Goal: Transaction & Acquisition: Purchase product/service

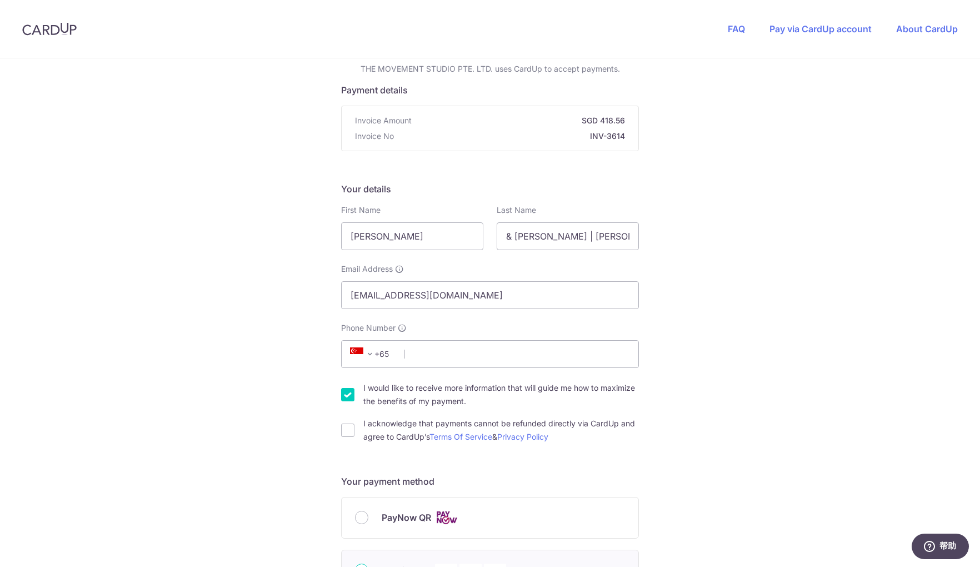
scroll to position [67, 0]
click at [418, 235] on input "[PERSON_NAME]" at bounding box center [412, 236] width 142 height 28
type input "[PERSON_NAME]"
click at [545, 247] on input "& [PERSON_NAME] | [PERSON_NAME]" at bounding box center [568, 236] width 142 height 28
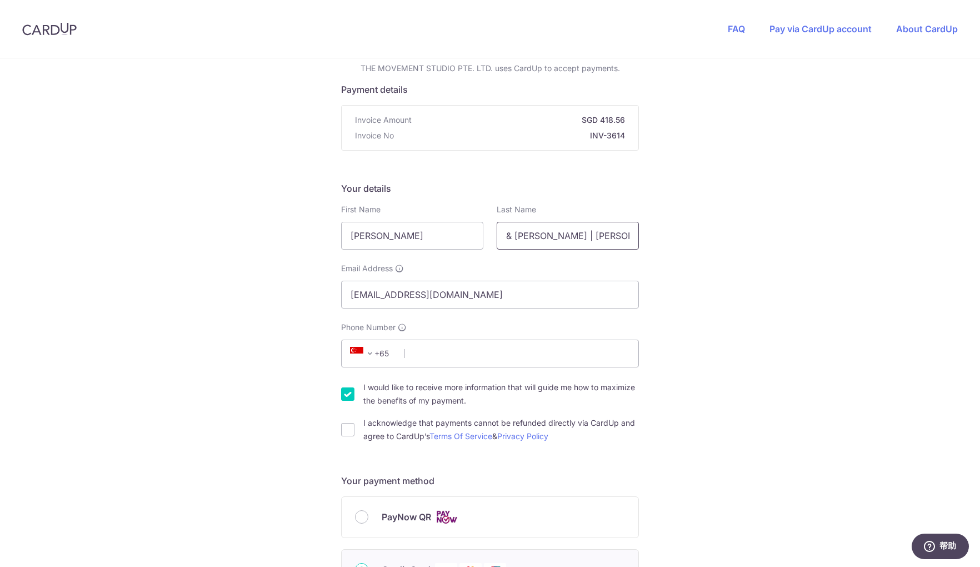
click at [545, 247] on input "& [PERSON_NAME] | [PERSON_NAME]" at bounding box center [568, 236] width 142 height 28
click at [546, 240] on input "& [PERSON_NAME] | [PERSON_NAME]" at bounding box center [568, 236] width 142 height 28
drag, startPoint x: 593, startPoint y: 236, endPoint x: 465, endPoint y: 235, distance: 128.4
click at [465, 235] on div "First Name [PERSON_NAME] Last Name & [PERSON_NAME] | [PERSON_NAME]" at bounding box center [490, 227] width 311 height 46
type input "[PERSON_NAME]"
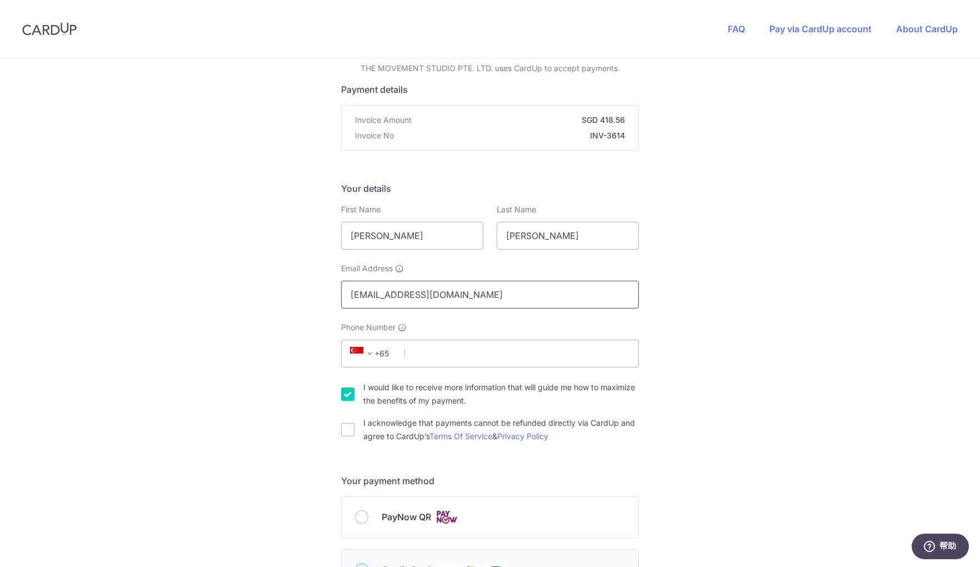
drag, startPoint x: 401, startPoint y: 306, endPoint x: 495, endPoint y: 298, distance: 93.7
click at [402, 306] on input "[EMAIL_ADDRESS][DOMAIN_NAME]" at bounding box center [490, 295] width 298 height 28
drag, startPoint x: 487, startPoint y: 295, endPoint x: 297, endPoint y: 293, distance: 189.5
click at [297, 293] on div "You are paying THE MOVEMENT STUDIO PTE. LTD. THE MOVEMENT STUDIO PTE. LTD. uses…" at bounding box center [490, 534] width 980 height 1084
type input "[EMAIL_ADDRESS][DOMAIN_NAME]"
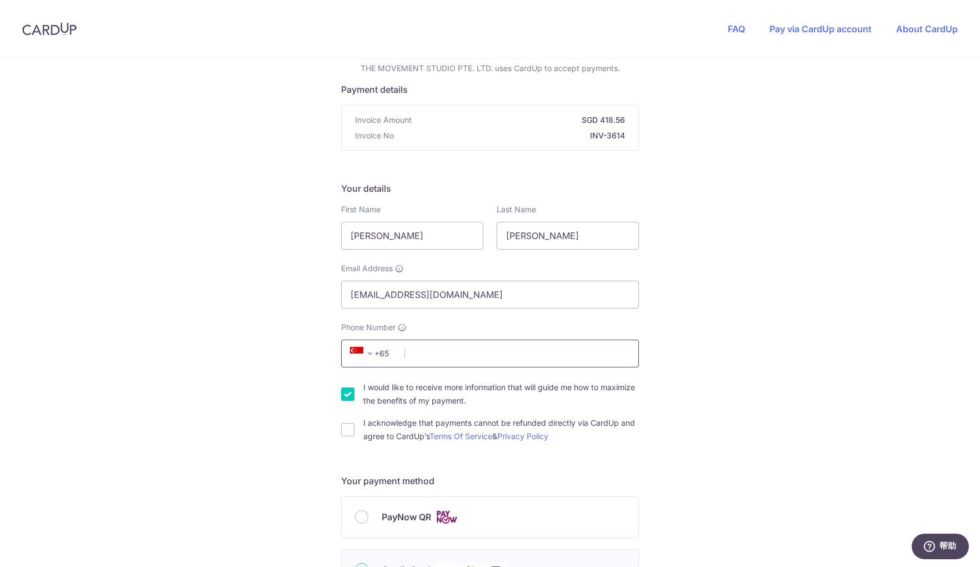
click at [590, 351] on input "Phone Number" at bounding box center [490, 354] width 298 height 28
type input "80398690"
click at [789, 353] on div "You are paying THE MOVEMENT STUDIO PTE. LTD. THE MOVEMENT STUDIO PTE. LTD. uses…" at bounding box center [490, 534] width 980 height 1084
click at [348, 395] on input "I would like to receive more information that will guide me how to maximize the…" at bounding box center [347, 393] width 13 height 13
checkbox input "false"
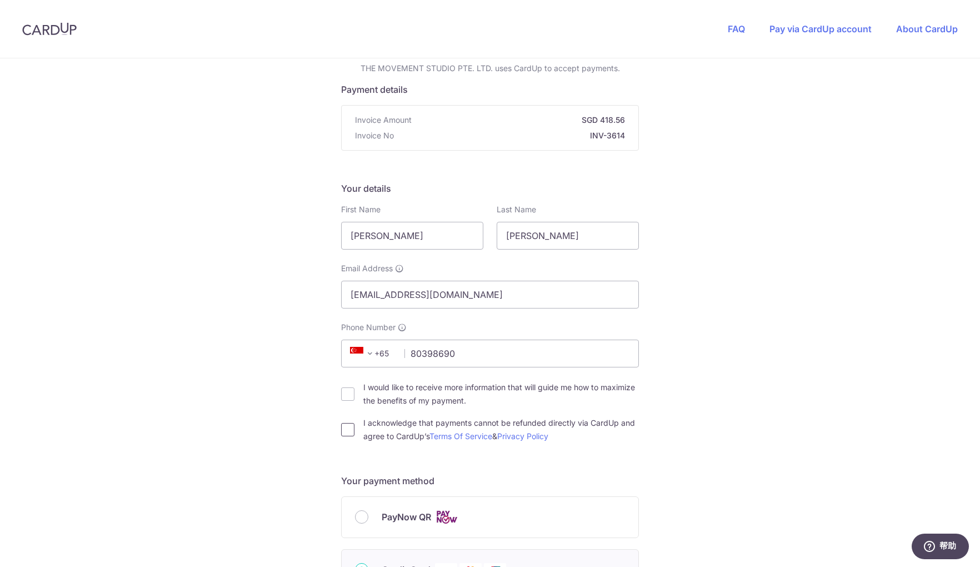
click at [348, 427] on input "I acknowledge that payments cannot be refunded directly via CardUp and agree to…" at bounding box center [347, 429] width 13 height 13
checkbox input "true"
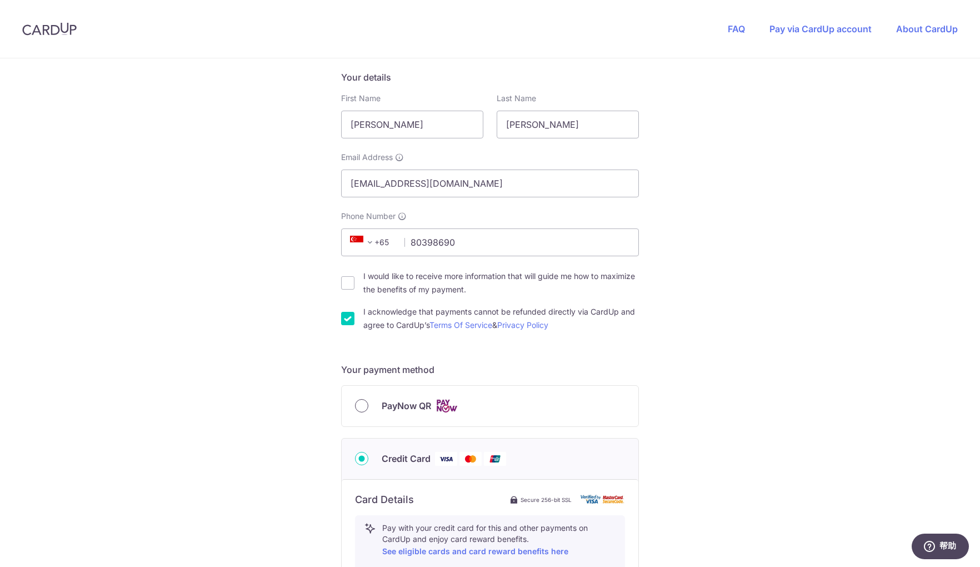
scroll to position [181, 0]
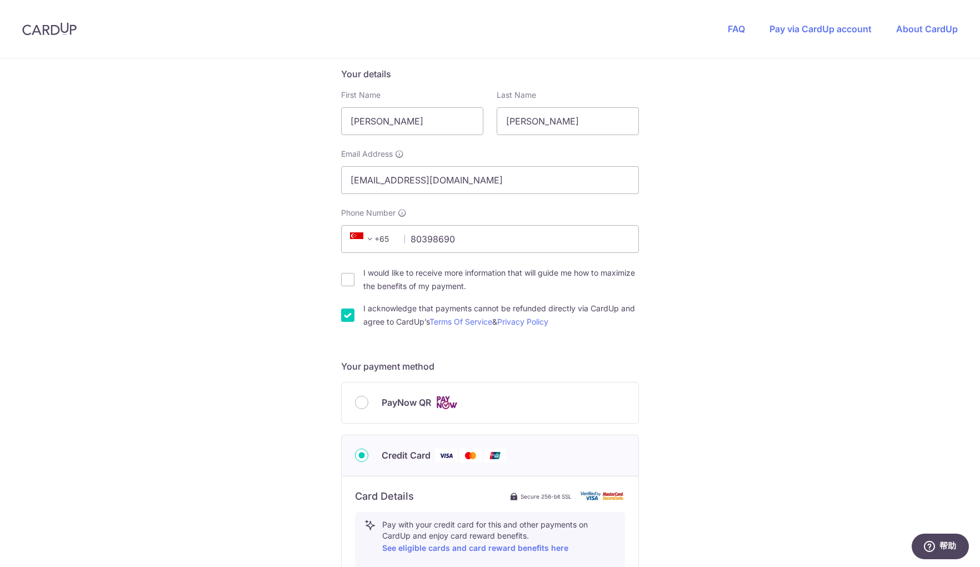
click at [368, 398] on div "PayNow QR" at bounding box center [490, 403] width 270 height 14
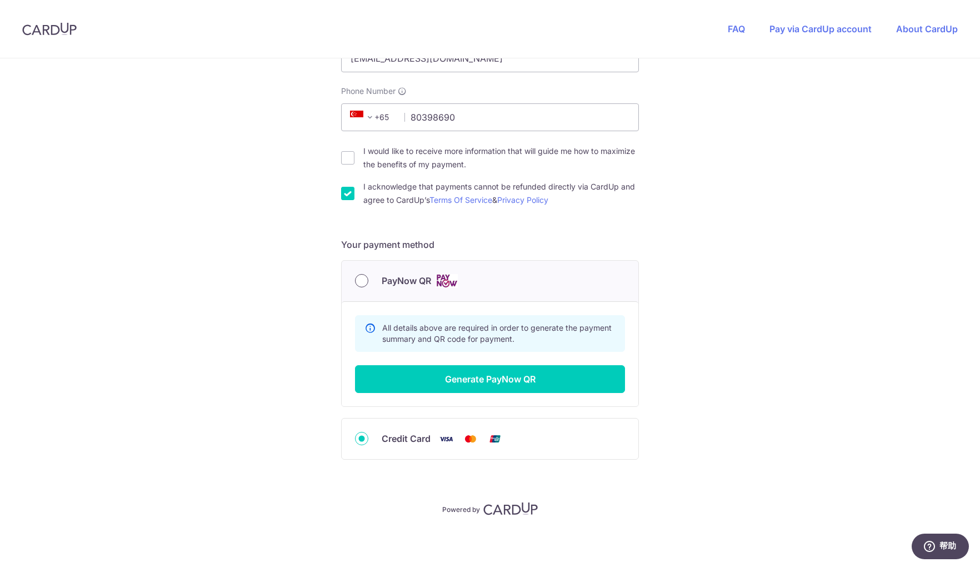
click at [361, 277] on input "PayNow QR" at bounding box center [361, 280] width 13 height 13
radio input "true"
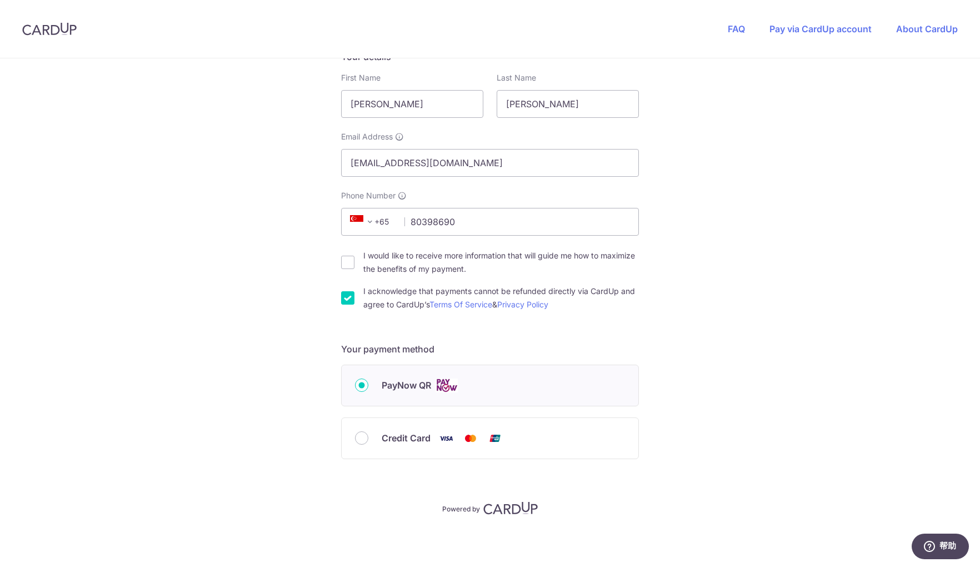
scroll to position [198, 0]
click at [537, 366] on div "PayNow QR" at bounding box center [490, 386] width 297 height 41
click at [534, 381] on label "PayNow QR" at bounding box center [503, 386] width 243 height 14
click at [368, 381] on input "PayNow QR" at bounding box center [361, 385] width 13 height 13
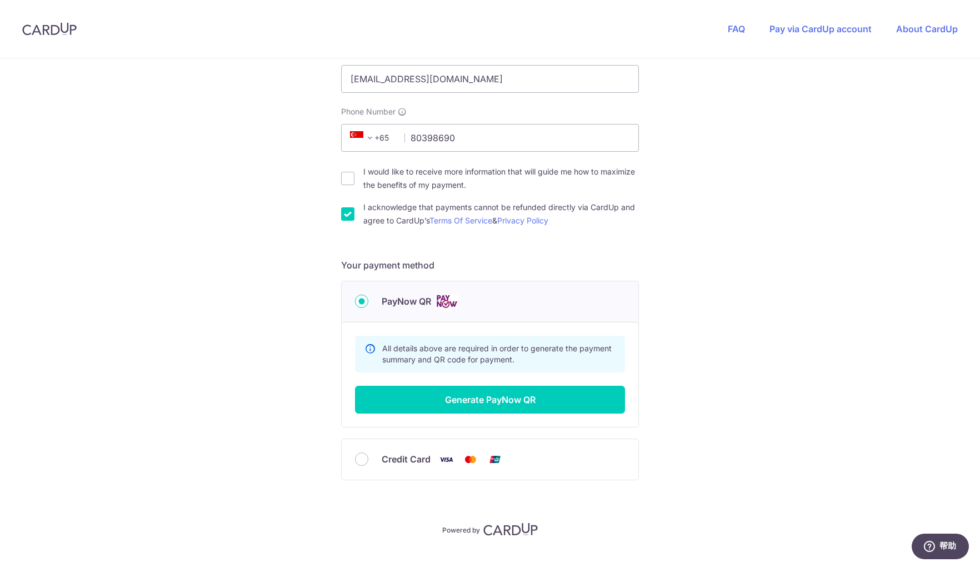
scroll to position [303, 0]
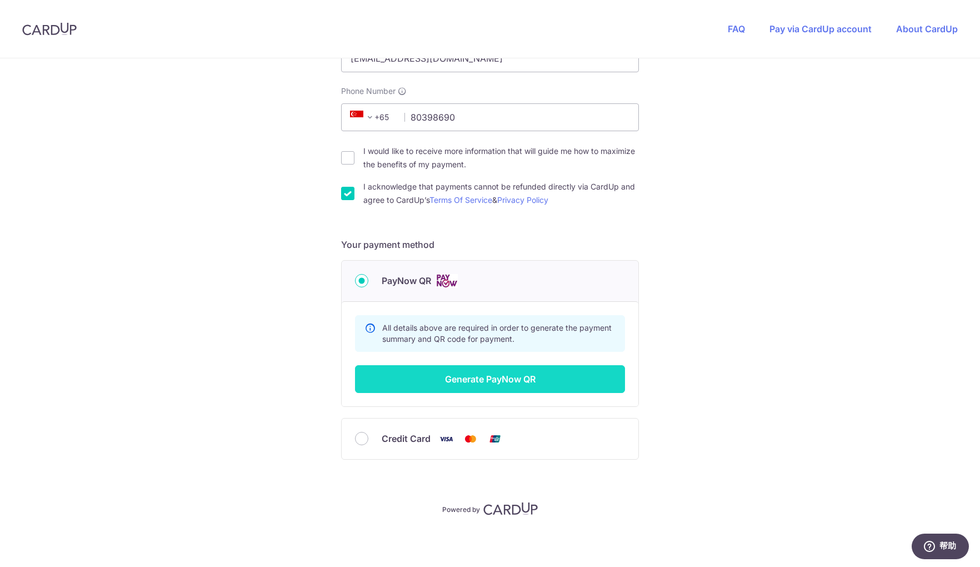
click at [497, 382] on button "Generate PayNow QR" at bounding box center [490, 379] width 270 height 28
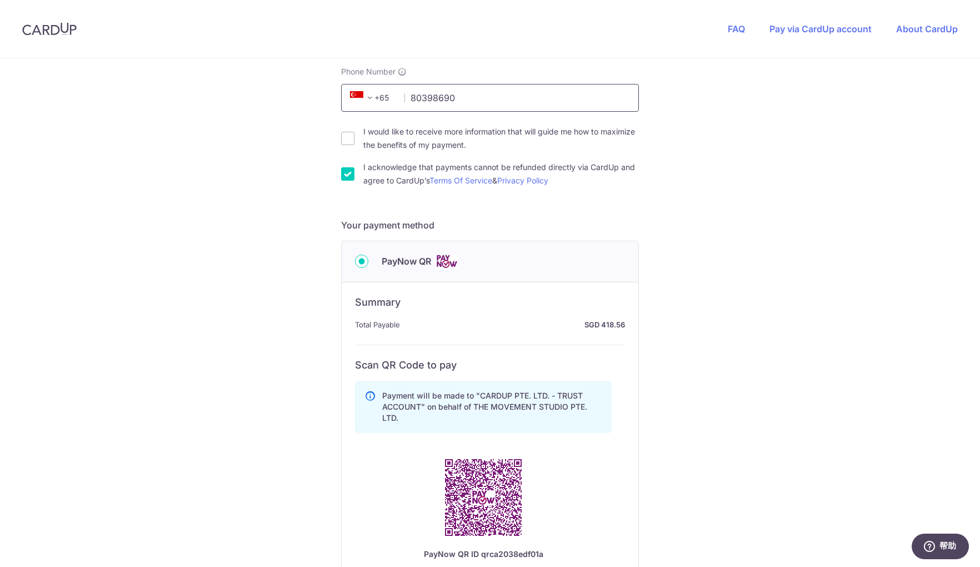
scroll to position [0, 0]
